Goal: Task Accomplishment & Management: Complete application form

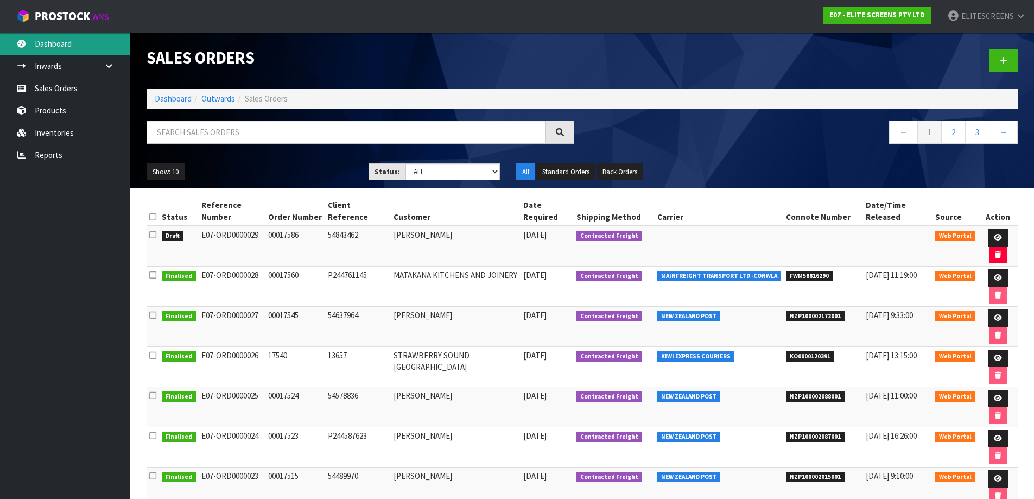
click at [51, 42] on link "Dashboard" at bounding box center [65, 44] width 130 height 22
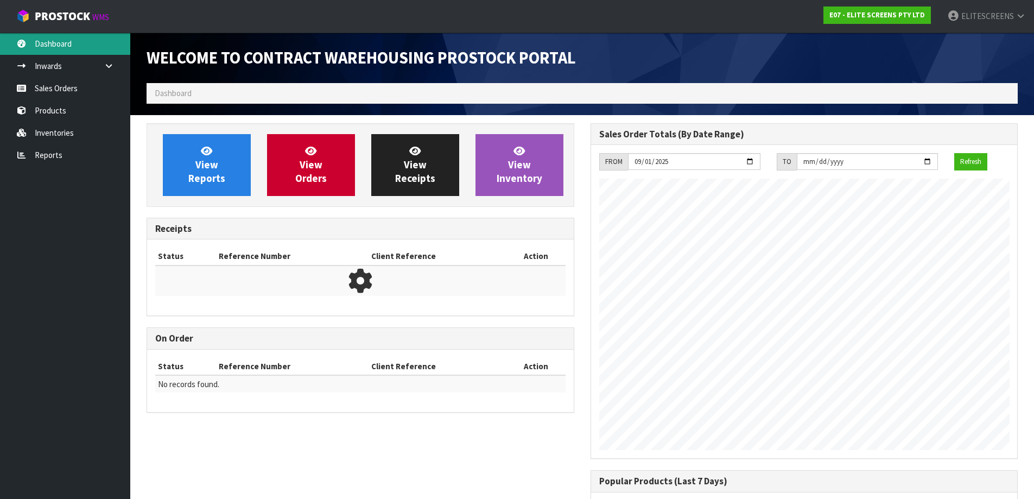
scroll to position [461, 444]
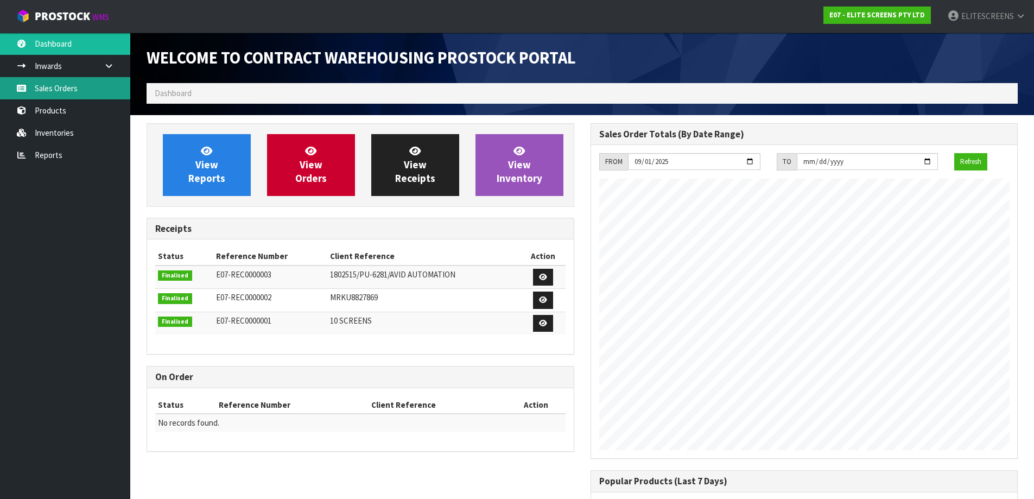
click at [49, 89] on link "Sales Orders" at bounding box center [65, 88] width 130 height 22
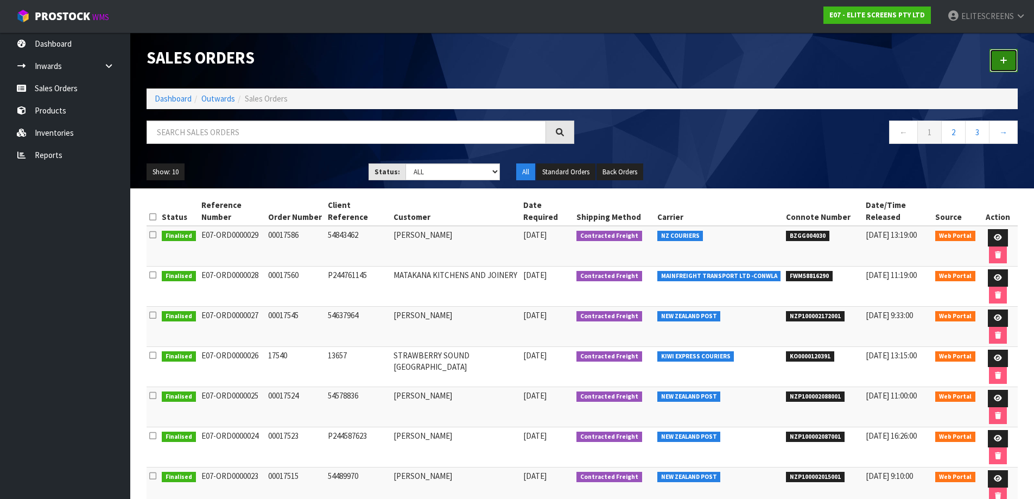
click at [1001, 58] on icon at bounding box center [1004, 60] width 8 height 8
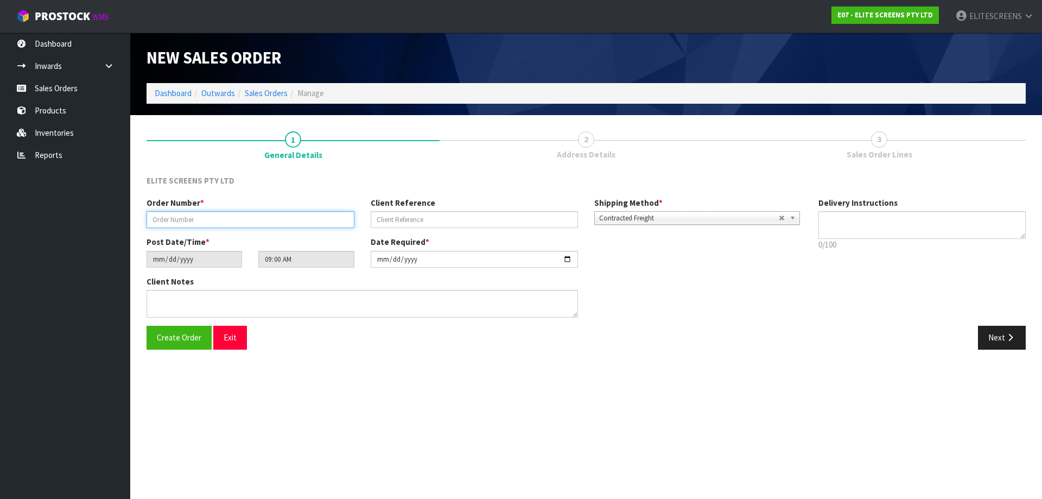
click at [231, 216] on input "text" at bounding box center [251, 219] width 208 height 17
click at [169, 223] on input "text" at bounding box center [251, 219] width 208 height 17
paste input "00017589"
type input "00017589"
click at [427, 214] on input "text" at bounding box center [475, 219] width 208 height 17
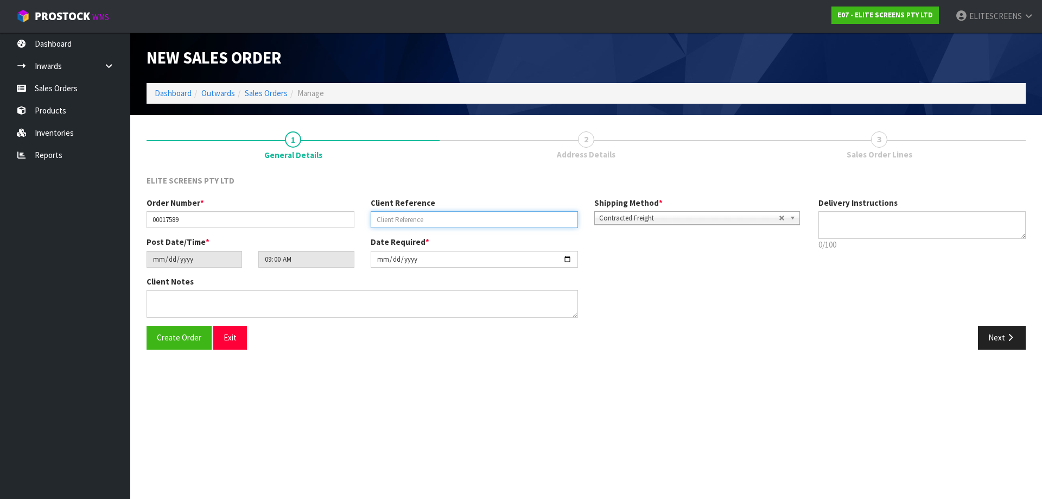
paste input "VPJ9XZJ9"
type input "VPJ9XZJ9"
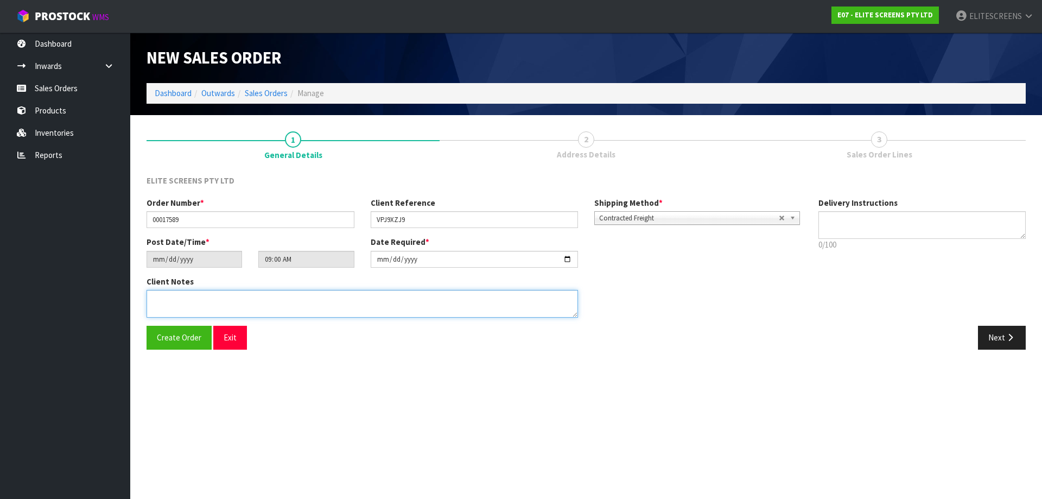
click at [231, 295] on textarea at bounding box center [363, 304] width 432 height 28
type textarea "PLEASE USE CHEAPEST COURIER"
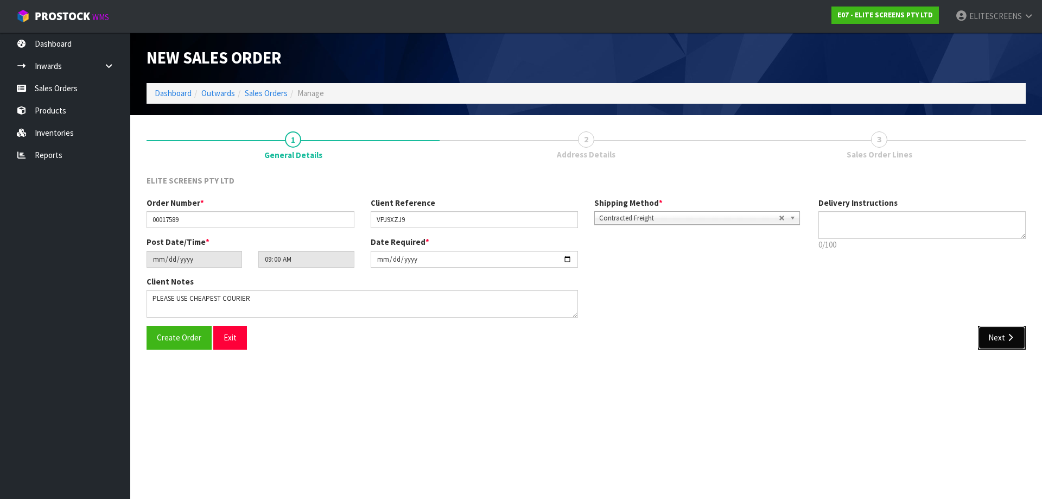
click at [1000, 331] on button "Next" at bounding box center [1002, 337] width 48 height 23
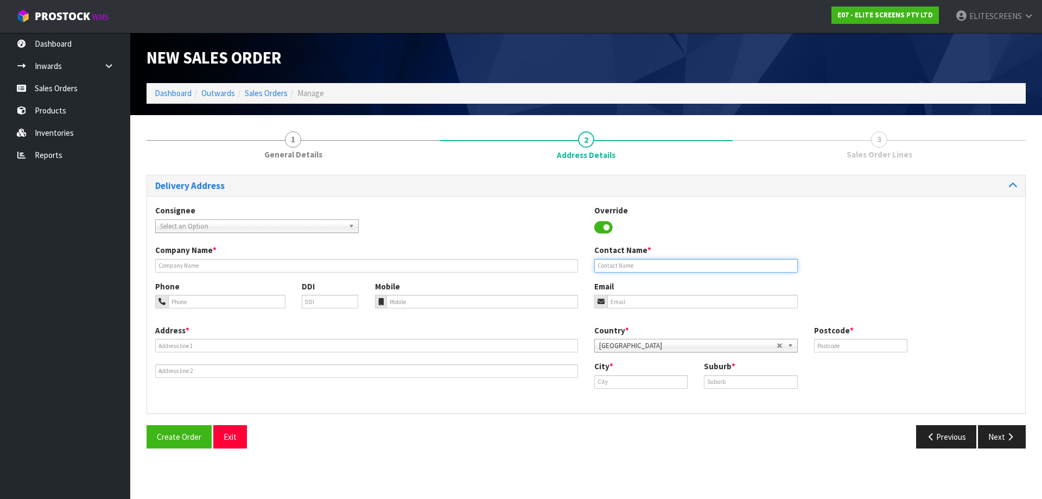
click at [618, 268] on input "text" at bounding box center [697, 266] width 204 height 14
paste input "[PERSON_NAME]"
type input "[PERSON_NAME]"
click at [190, 301] on input "tel" at bounding box center [226, 302] width 117 height 14
paste input "0210323716"
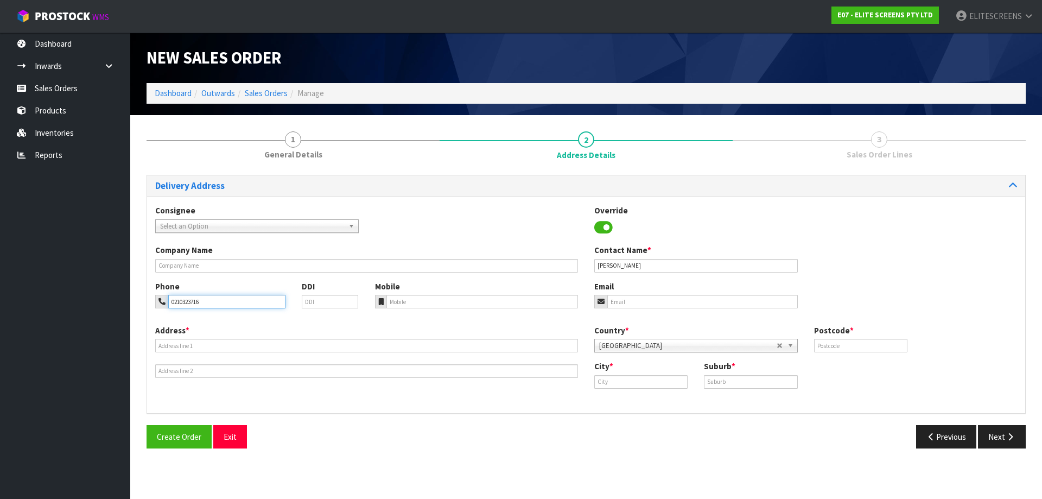
type input "0210323716"
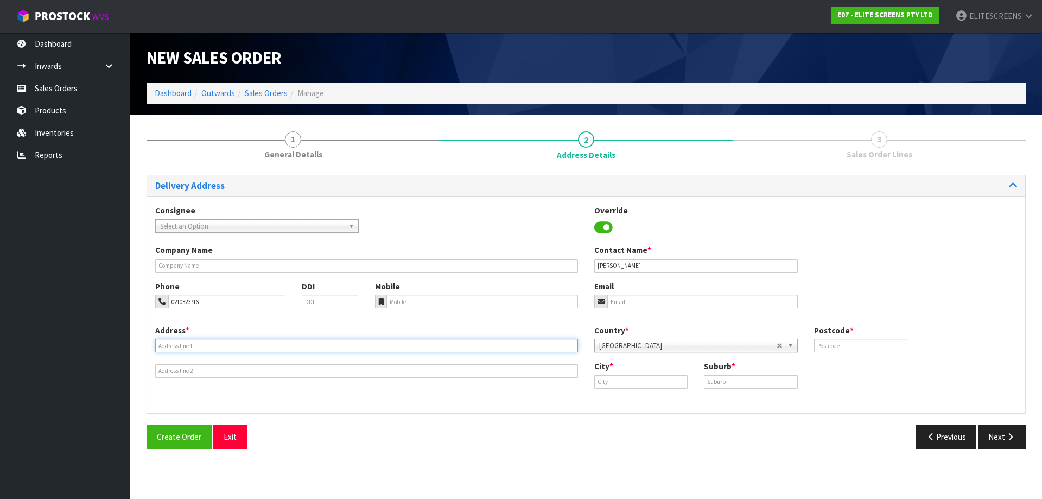
click at [191, 348] on input "text" at bounding box center [366, 346] width 423 height 14
paste input "[STREET_ADDRESS]"
type input "[STREET_ADDRESS]"
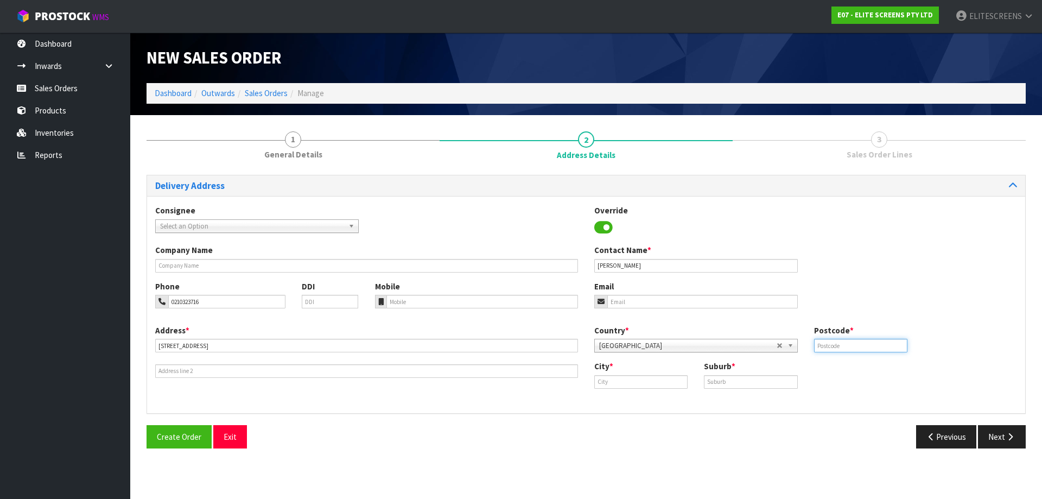
click at [869, 346] on input "text" at bounding box center [860, 346] width 93 height 14
type input "1061"
click at [662, 380] on input "text" at bounding box center [641, 382] width 93 height 14
click at [631, 399] on link "Au ckland" at bounding box center [634, 400] width 86 height 15
type input "[GEOGRAPHIC_DATA]"
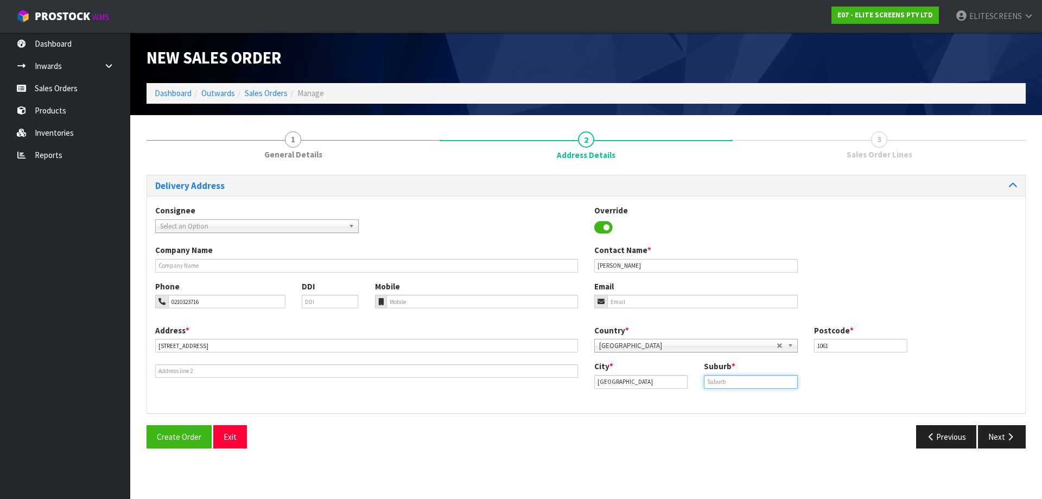
drag, startPoint x: 734, startPoint y: 380, endPoint x: 741, endPoint y: 380, distance: 7.1
click at [734, 380] on input "text" at bounding box center [750, 382] width 93 height 14
drag, startPoint x: 739, startPoint y: 383, endPoint x: 766, endPoint y: 387, distance: 26.3
click at [739, 383] on input "text" at bounding box center [750, 382] width 93 height 14
paste input "ONEHUNGA"
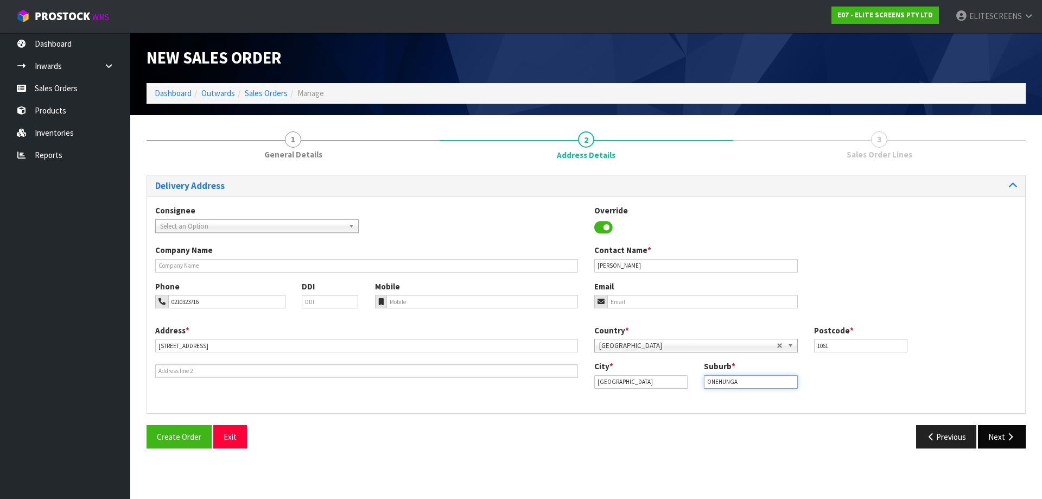
type input "ONEHUNGA"
click at [996, 434] on button "Next" at bounding box center [1002, 436] width 48 height 23
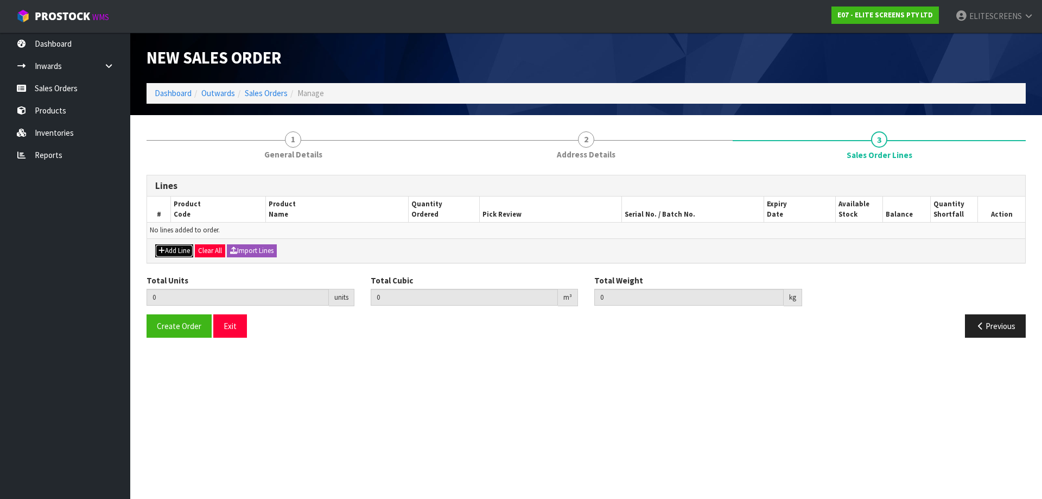
click at [166, 250] on button "Add Line" at bounding box center [174, 250] width 38 height 13
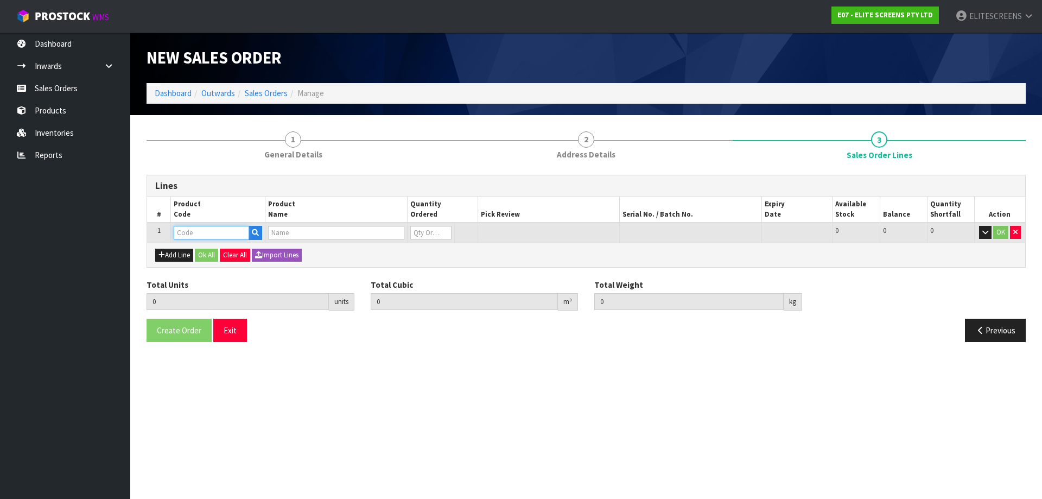
click at [210, 233] on input "text" at bounding box center [211, 233] width 75 height 14
type input "M84NWV"
type input "0.000000"
type input "0.000"
type input "MANAUL 84" (4:3)"
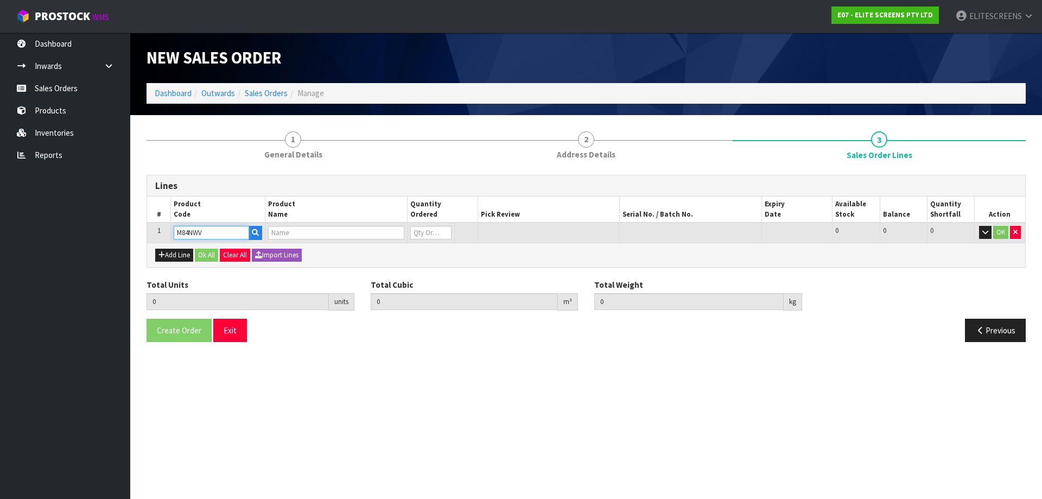
type input "0"
type input "M84NWV"
click at [398, 230] on tr "1 M84NWV MANAUL 84" (4:3) 0 [MEDICAL_DATA] 6 6 0 OK" at bounding box center [586, 233] width 878 height 20
type input "1"
type input "0.030108"
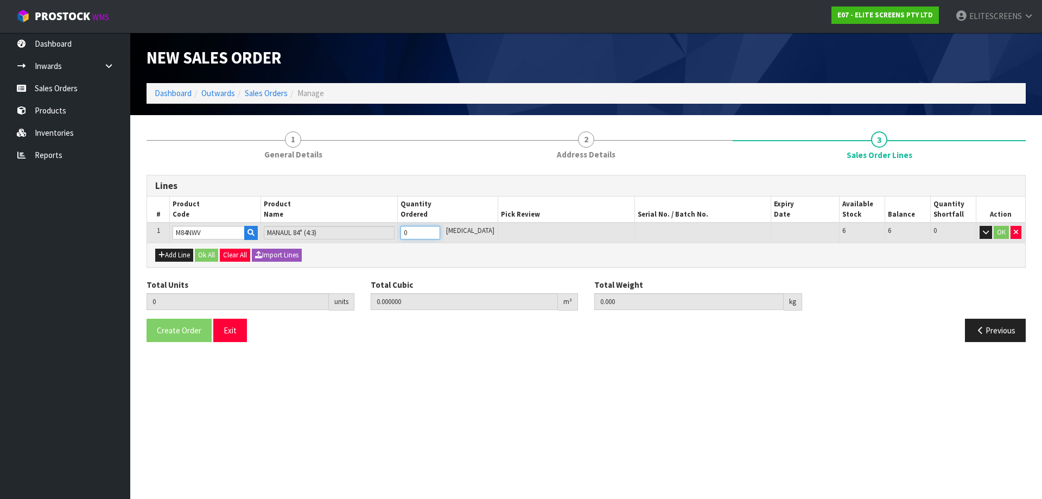
type input "4.72"
type input "1"
click at [1002, 230] on button "OK" at bounding box center [1001, 232] width 15 height 13
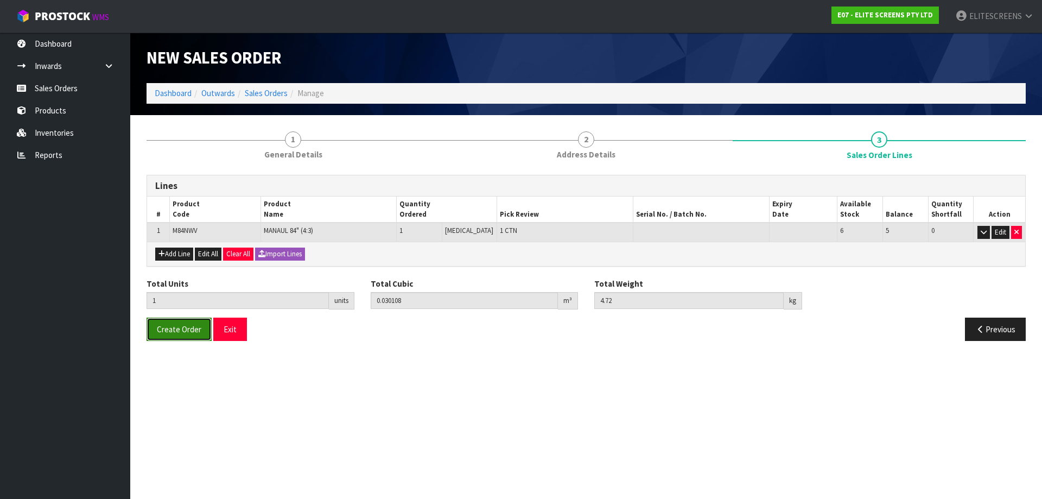
click at [197, 334] on button "Create Order" at bounding box center [179, 329] width 65 height 23
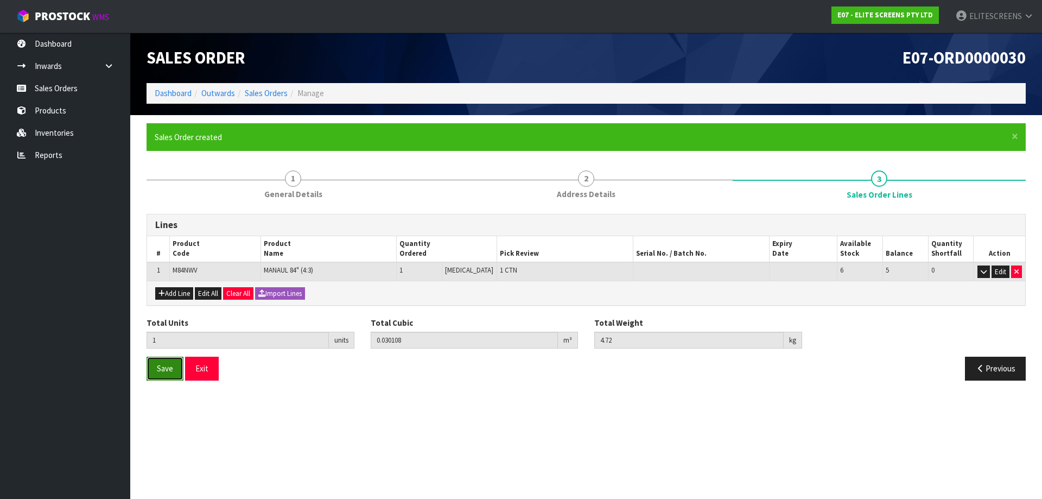
click at [175, 374] on button "Save" at bounding box center [165, 368] width 37 height 23
click at [208, 368] on button "Exit" at bounding box center [202, 368] width 34 height 23
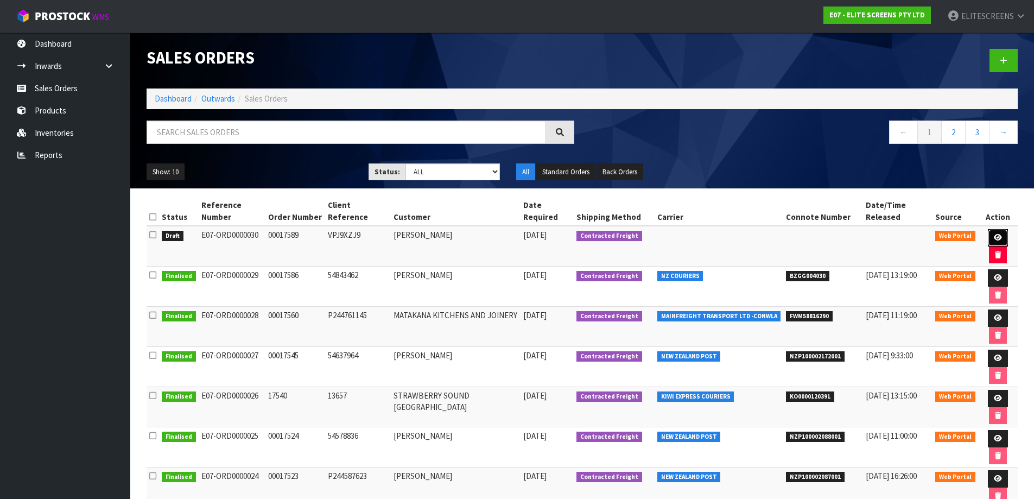
click at [1002, 236] on link at bounding box center [998, 237] width 20 height 17
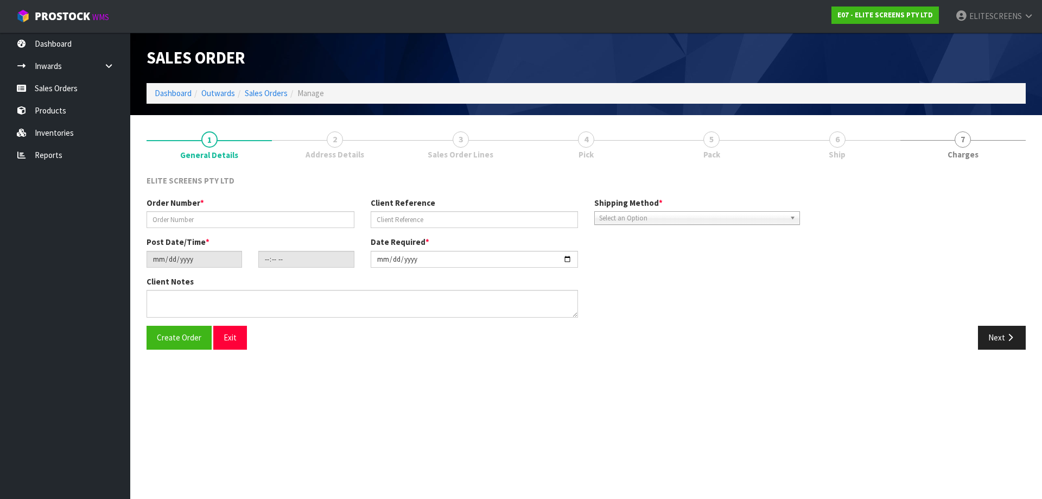
type input "00017589"
type input "VPJ9XZJ9"
type input "[DATE]"
type input "15:00:00.000"
type input "[DATE]"
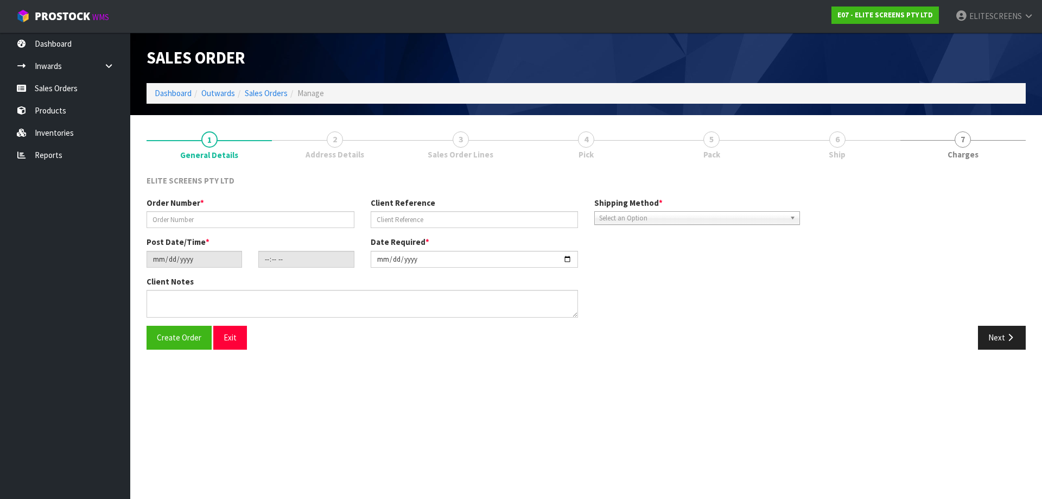
type textarea "PLEASE USE CHEAPEST COURIER"
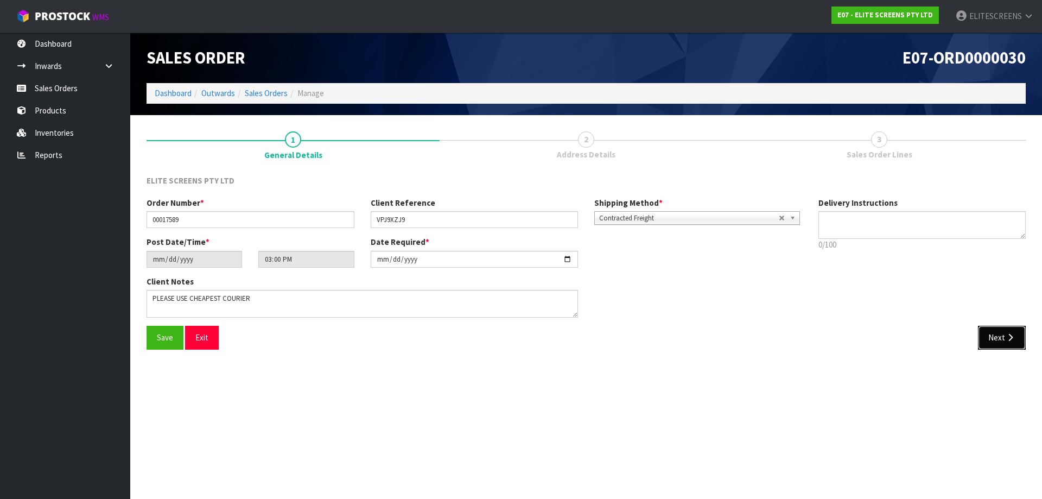
click at [998, 340] on button "Next" at bounding box center [1002, 337] width 48 height 23
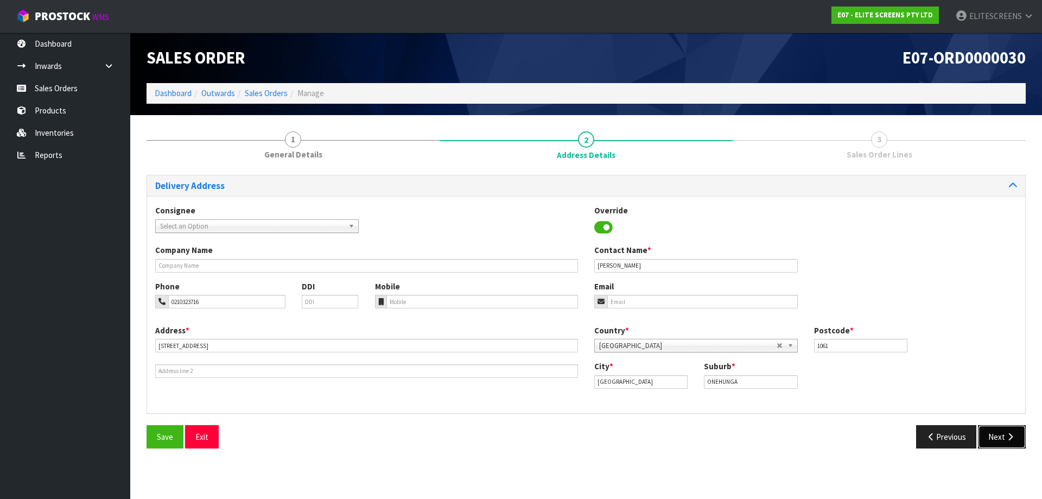
click at [999, 434] on button "Next" at bounding box center [1002, 436] width 48 height 23
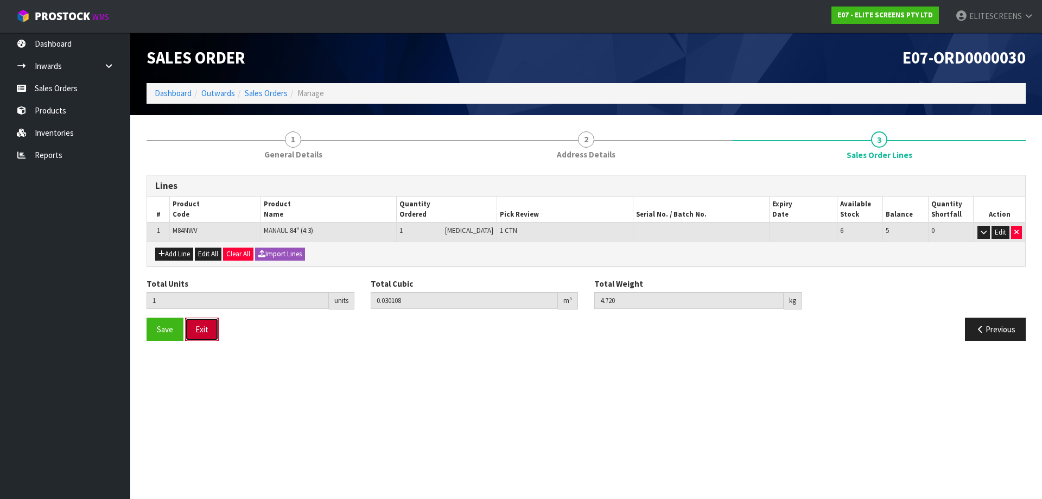
click at [208, 320] on button "Exit" at bounding box center [202, 329] width 34 height 23
